Goal: Ask a question

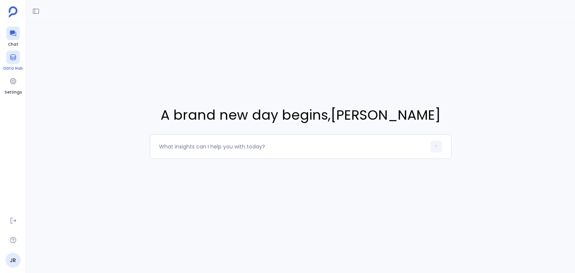
click at [10, 60] on icon at bounding box center [12, 57] width 7 height 7
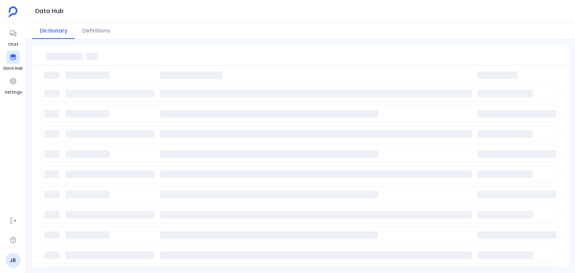
click at [9, 16] on img at bounding box center [13, 11] width 9 height 11
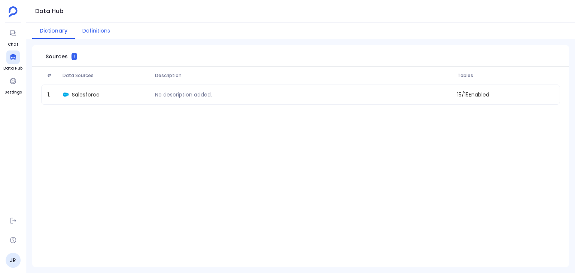
click at [98, 29] on button "Definitions" at bounding box center [96, 31] width 43 height 16
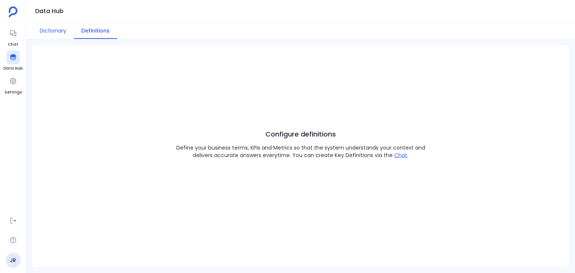
click at [61, 29] on button "Dictionary" at bounding box center [53, 31] width 42 height 16
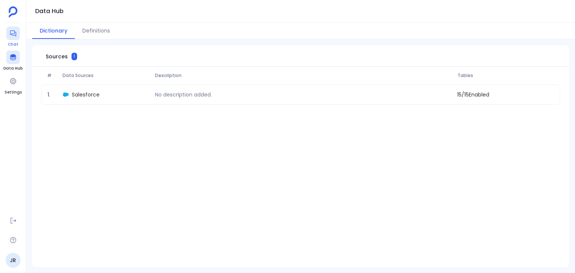
click at [15, 31] on icon at bounding box center [12, 33] width 7 height 7
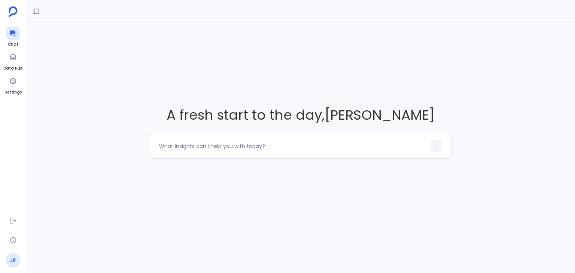
click at [12, 264] on link "JR" at bounding box center [13, 260] width 15 height 15
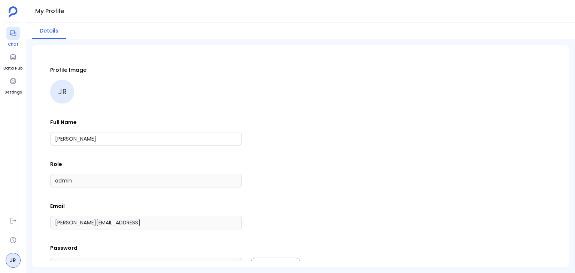
click at [11, 33] on icon at bounding box center [13, 34] width 6 height 6
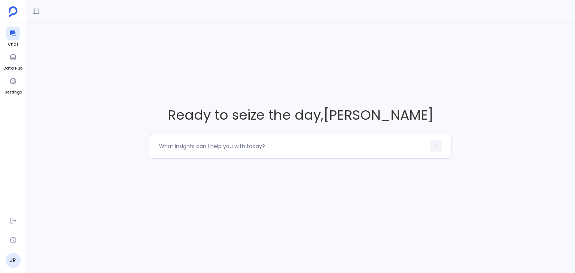
click at [108, 129] on div "Ready to seize the day , [PERSON_NAME]" at bounding box center [300, 132] width 549 height 219
click at [202, 158] on div at bounding box center [301, 146] width 302 height 25
click at [198, 152] on div at bounding box center [301, 146] width 302 height 25
click at [213, 143] on textarea at bounding box center [292, 146] width 267 height 7
click at [200, 146] on textarea at bounding box center [292, 146] width 267 height 7
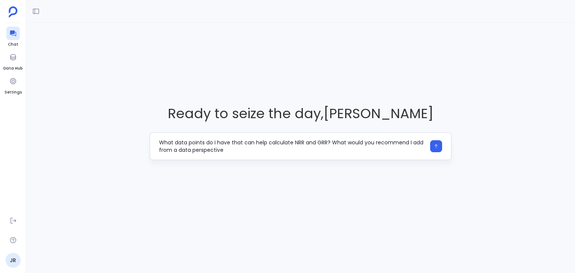
type textarea "What data points do I have that can help calculate NRR and GRR? What would you …"
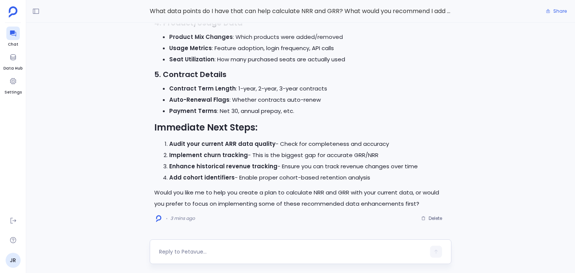
click at [284, 245] on div at bounding box center [301, 252] width 302 height 25
click at [279, 249] on textarea at bounding box center [292, 251] width 267 height 7
type textarea "Yes"
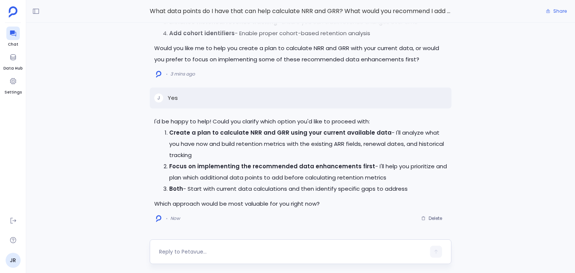
click at [279, 249] on textarea at bounding box center [292, 251] width 267 height 7
type textarea "Both"
